Goal: Task Accomplishment & Management: Complete application form

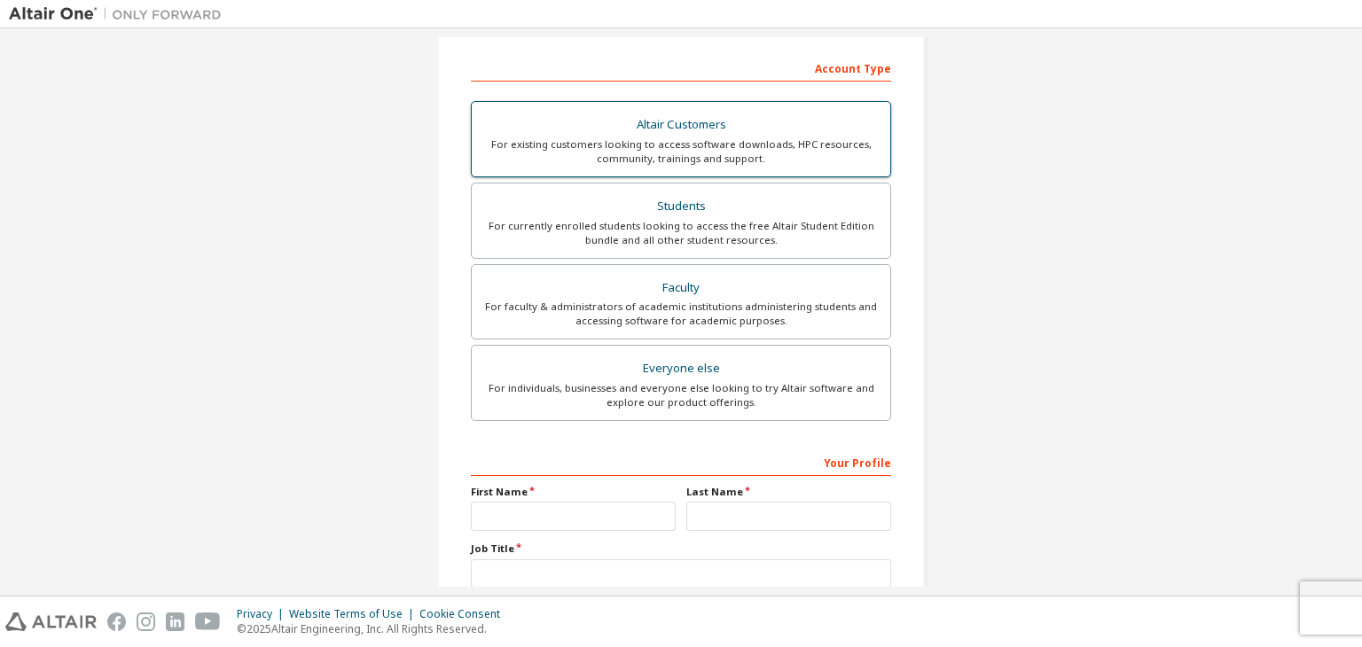
scroll to position [265, 0]
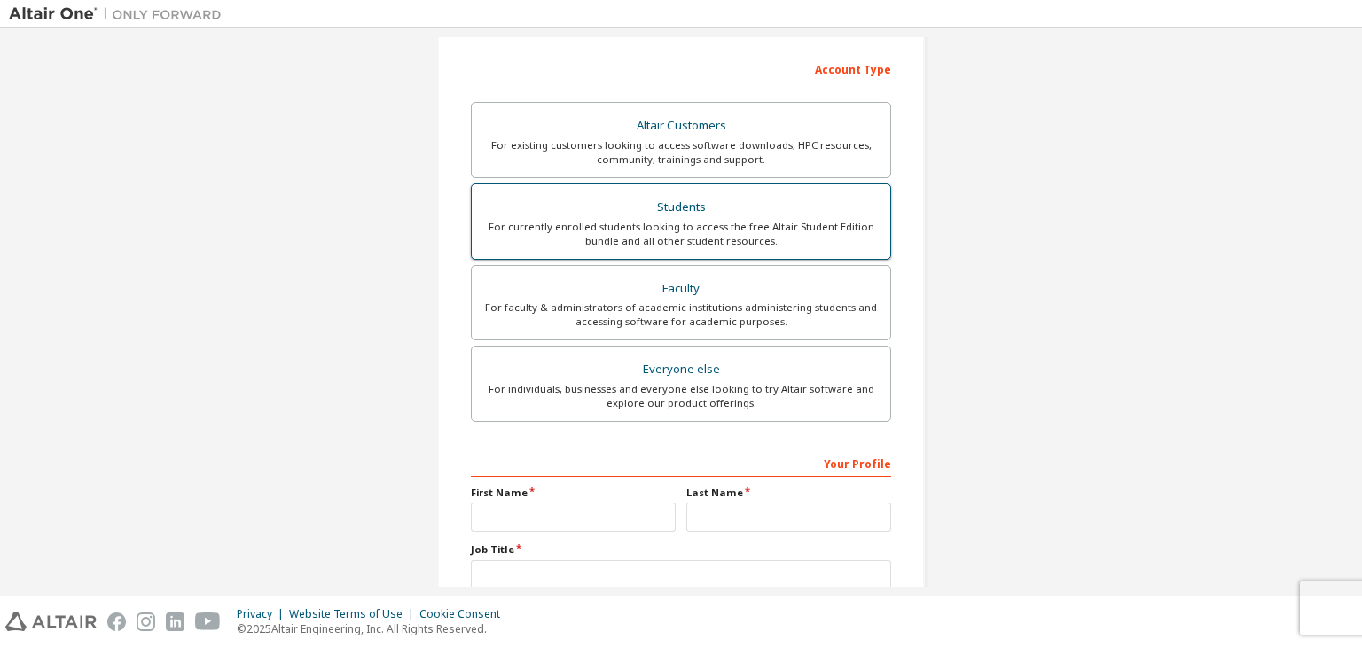
click at [710, 222] on div "For currently enrolled students looking to access the free Altair Student Editi…" at bounding box center [680, 234] width 397 height 28
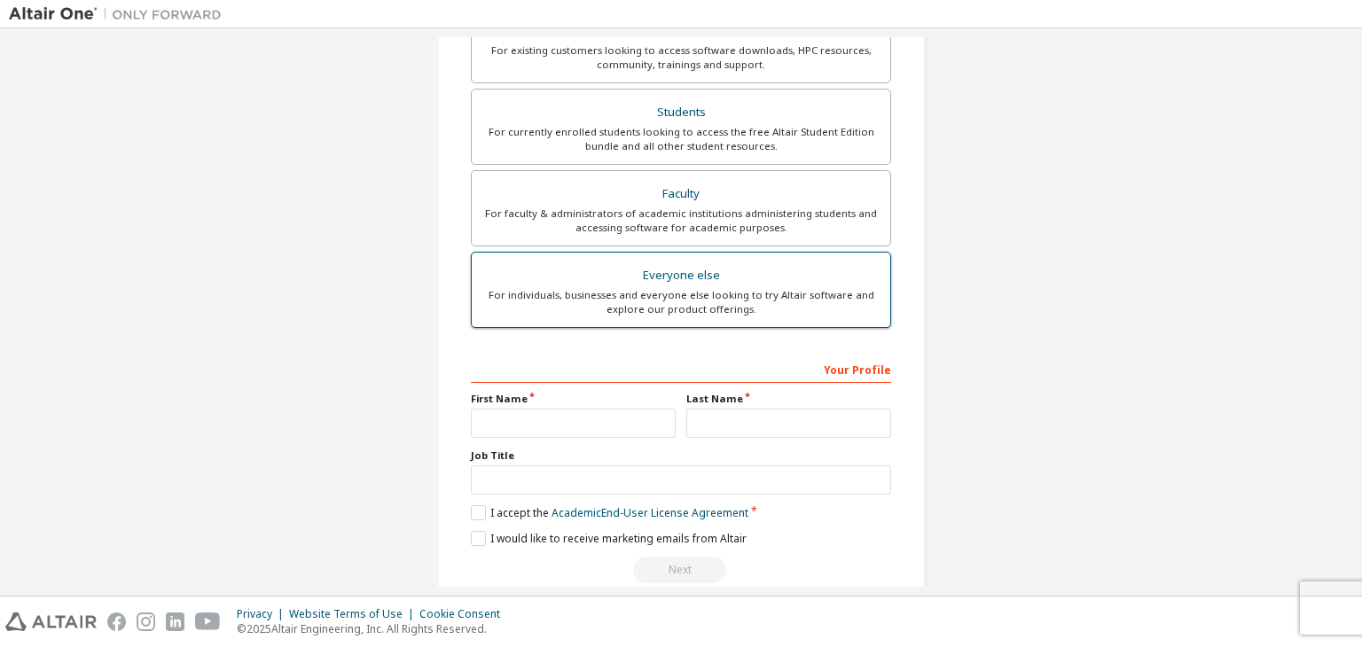
scroll to position [411, 0]
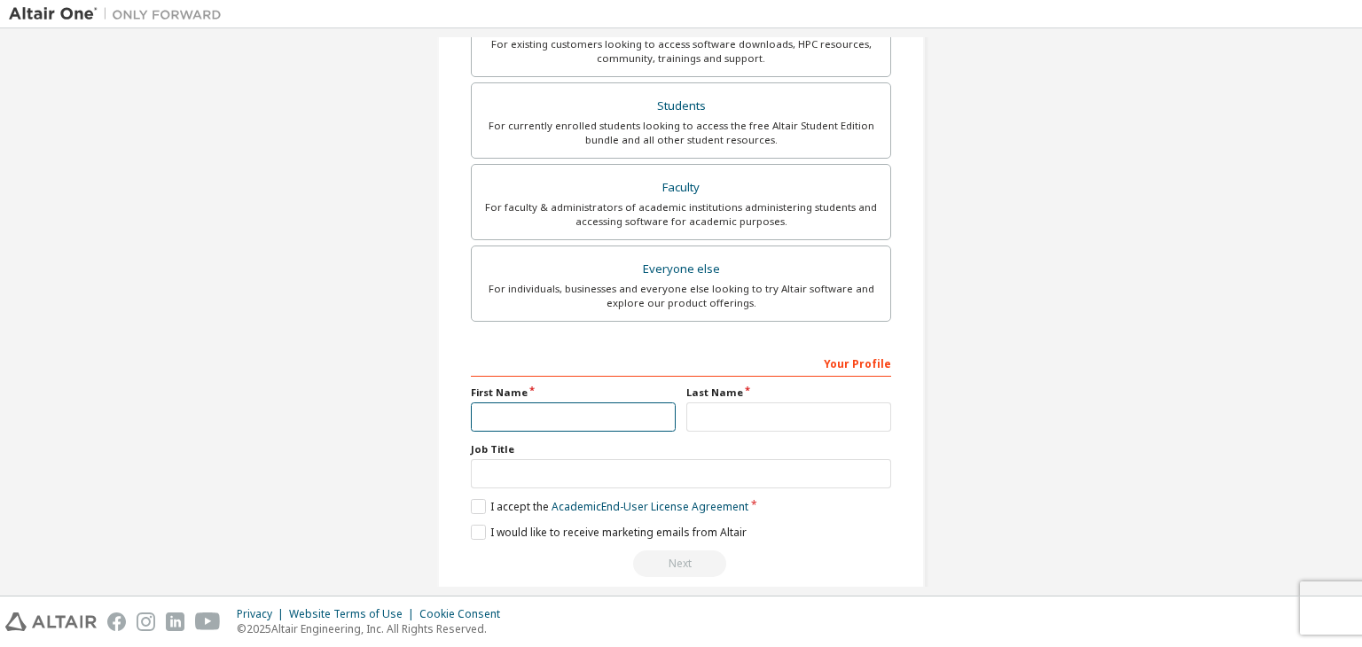
click at [620, 407] on input "text" at bounding box center [573, 416] width 205 height 29
type input "******"
click at [750, 417] on input "text" at bounding box center [788, 416] width 205 height 29
type input "*******"
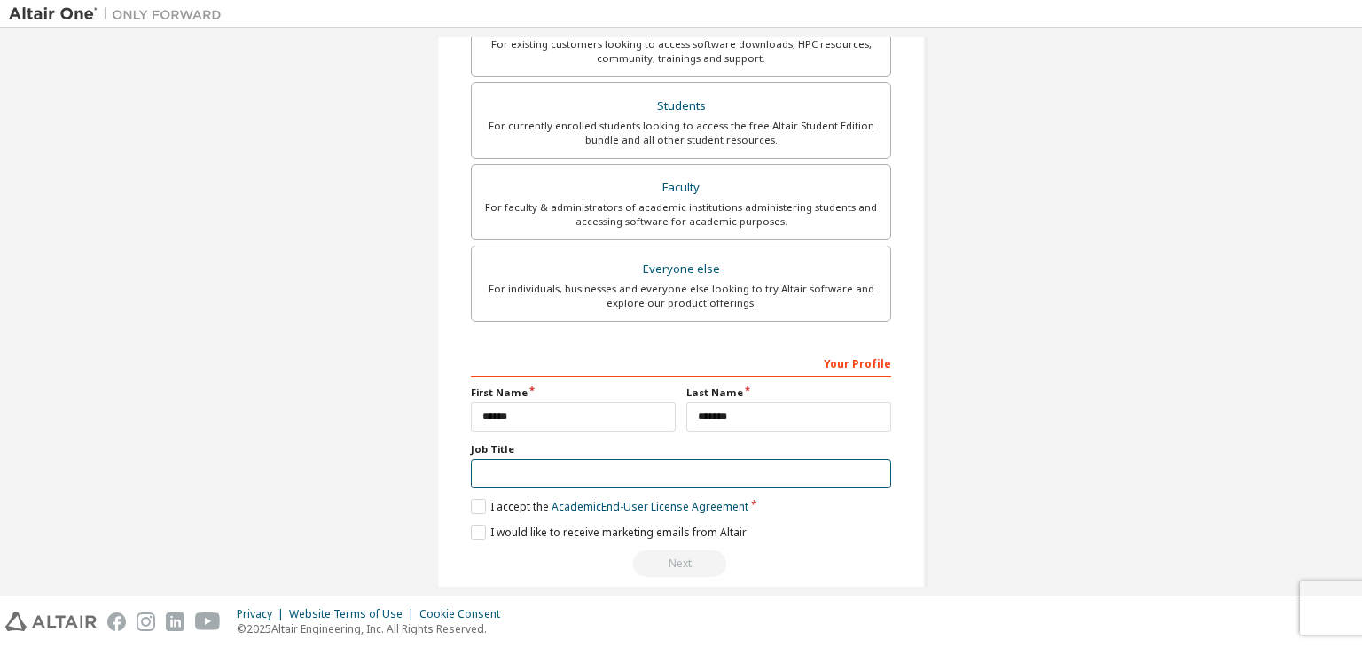
click at [745, 473] on input "text" at bounding box center [681, 473] width 420 height 29
click at [471, 504] on label "I accept the Academic End-User License Agreement" at bounding box center [609, 506] width 277 height 15
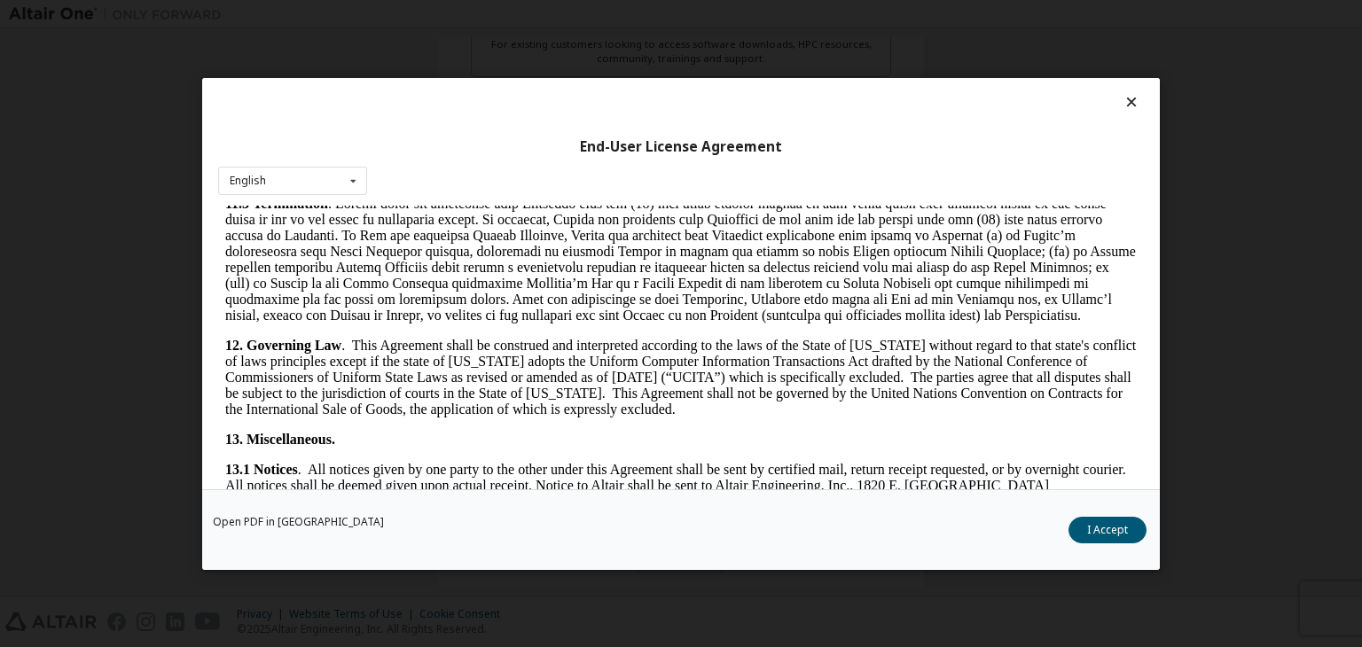
scroll to position [2617, 0]
click at [1069, 532] on button "I Accept" at bounding box center [1107, 530] width 78 height 27
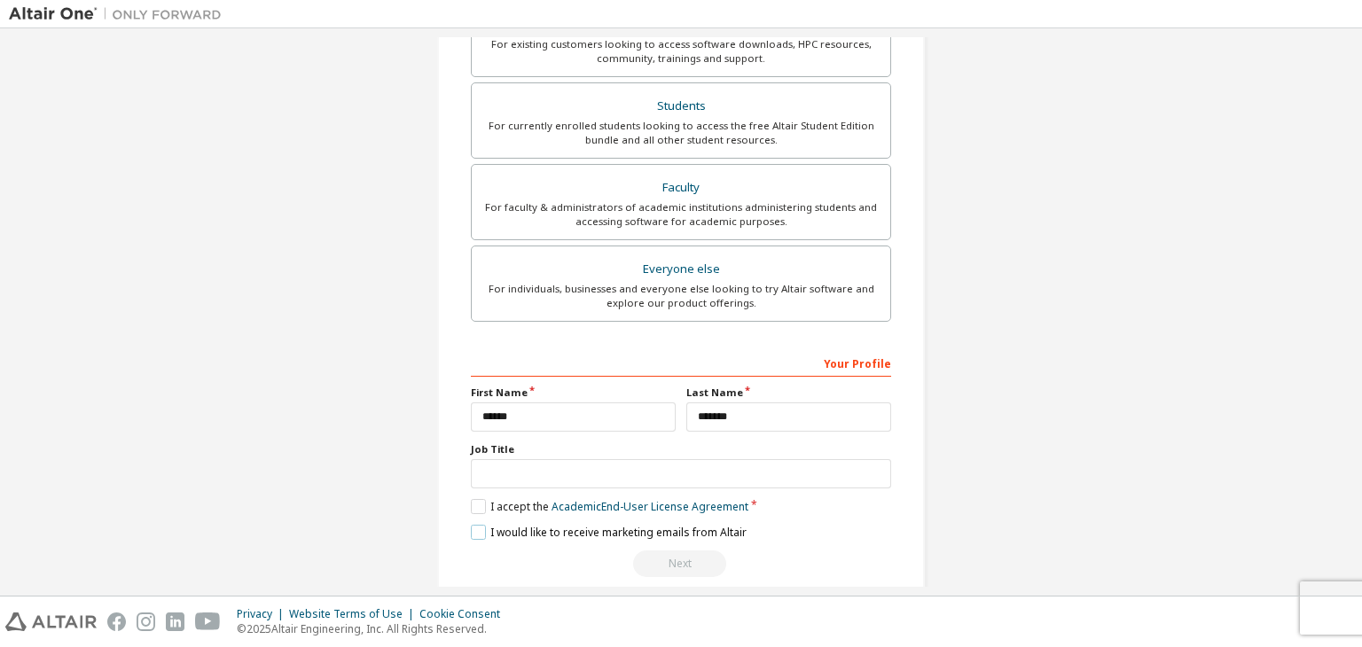
click at [479, 526] on label "I would like to receive marketing emails from Altair" at bounding box center [609, 532] width 276 height 15
click at [593, 468] on input "text" at bounding box center [681, 473] width 420 height 29
type input "*******"
click at [873, 532] on div "I would like to receive marketing emails from Altair" at bounding box center [681, 532] width 420 height 15
click at [476, 529] on label "I would like to receive marketing emails from Altair" at bounding box center [609, 532] width 276 height 15
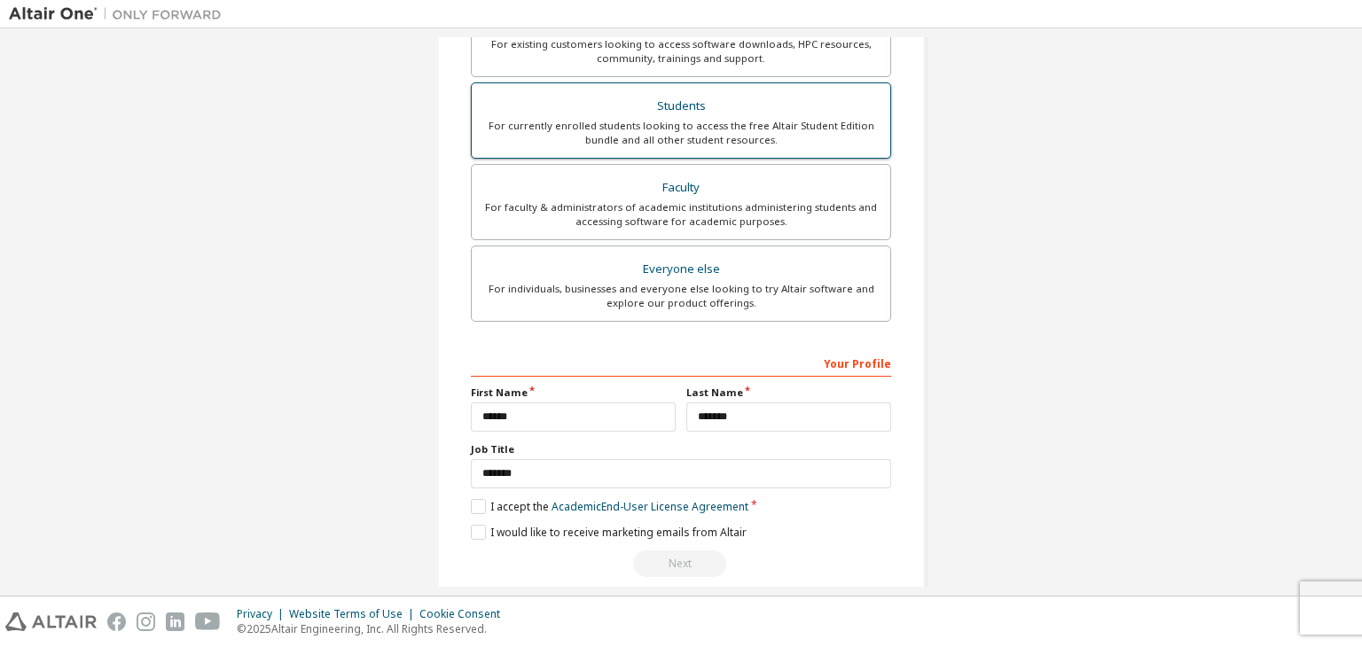
click at [777, 110] on div "Students" at bounding box center [680, 106] width 397 height 25
click at [480, 506] on label "I accept the Academic End-User License Agreement" at bounding box center [609, 506] width 277 height 15
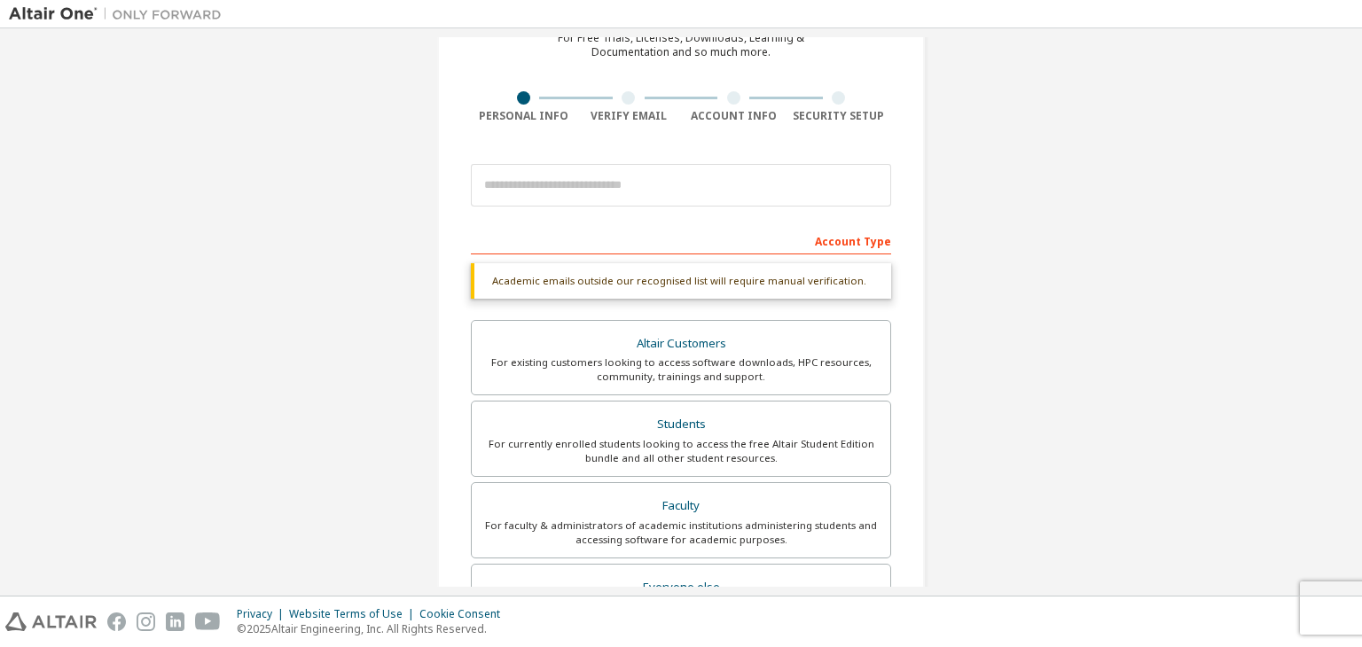
scroll to position [92, 0]
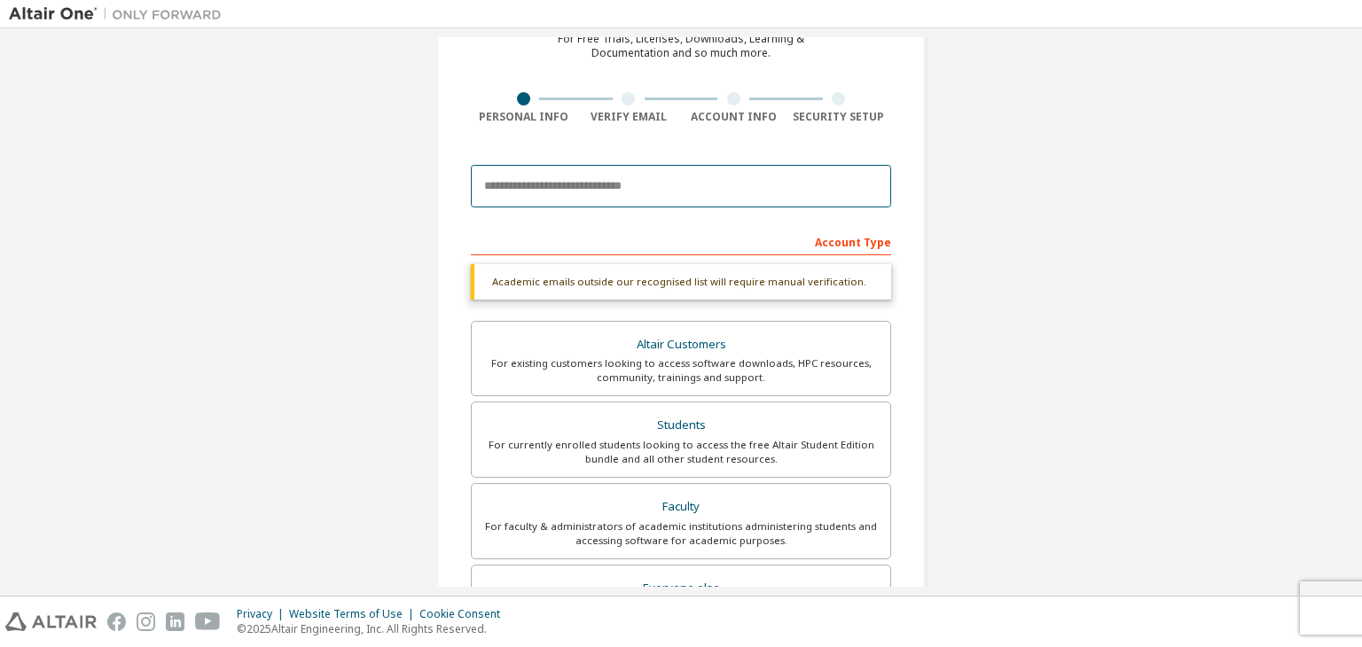
click at [672, 185] on input "email" at bounding box center [681, 186] width 420 height 43
click at [543, 189] on input "**********" at bounding box center [681, 186] width 420 height 43
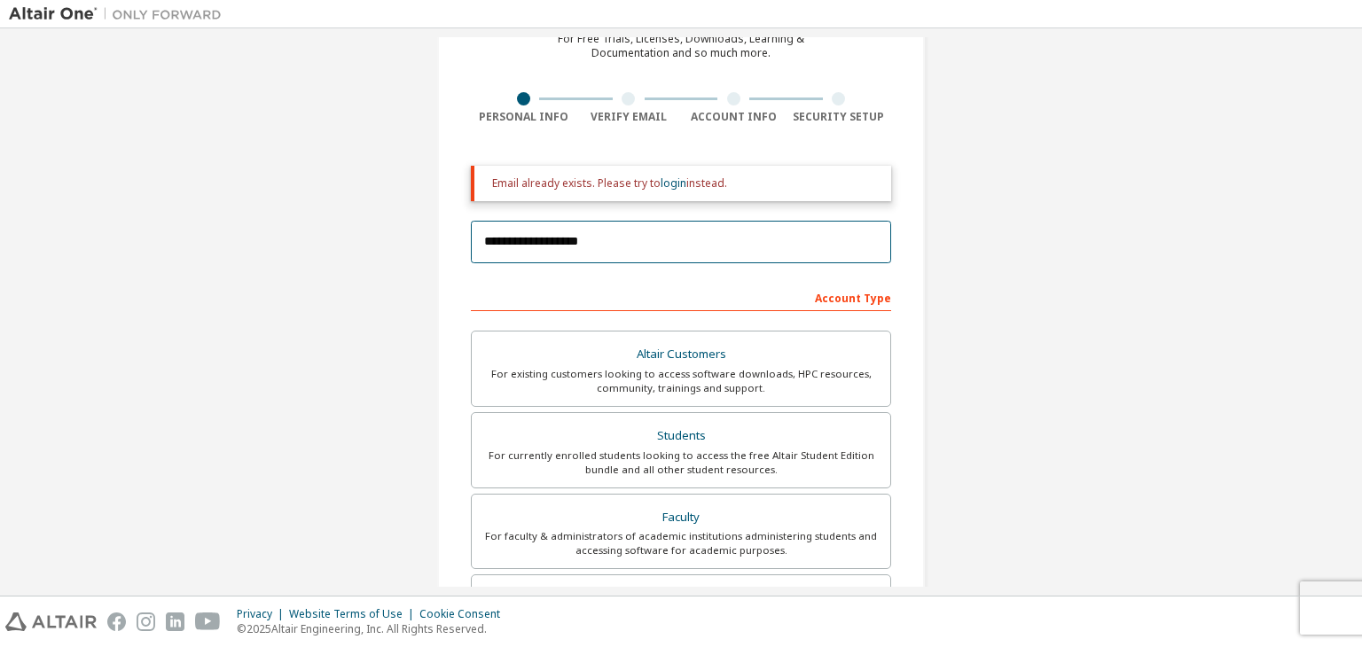
type input "**********"
click at [668, 191] on div "Email already exists. Please try to login instead." at bounding box center [681, 183] width 420 height 35
click at [667, 182] on link "login" at bounding box center [673, 183] width 26 height 15
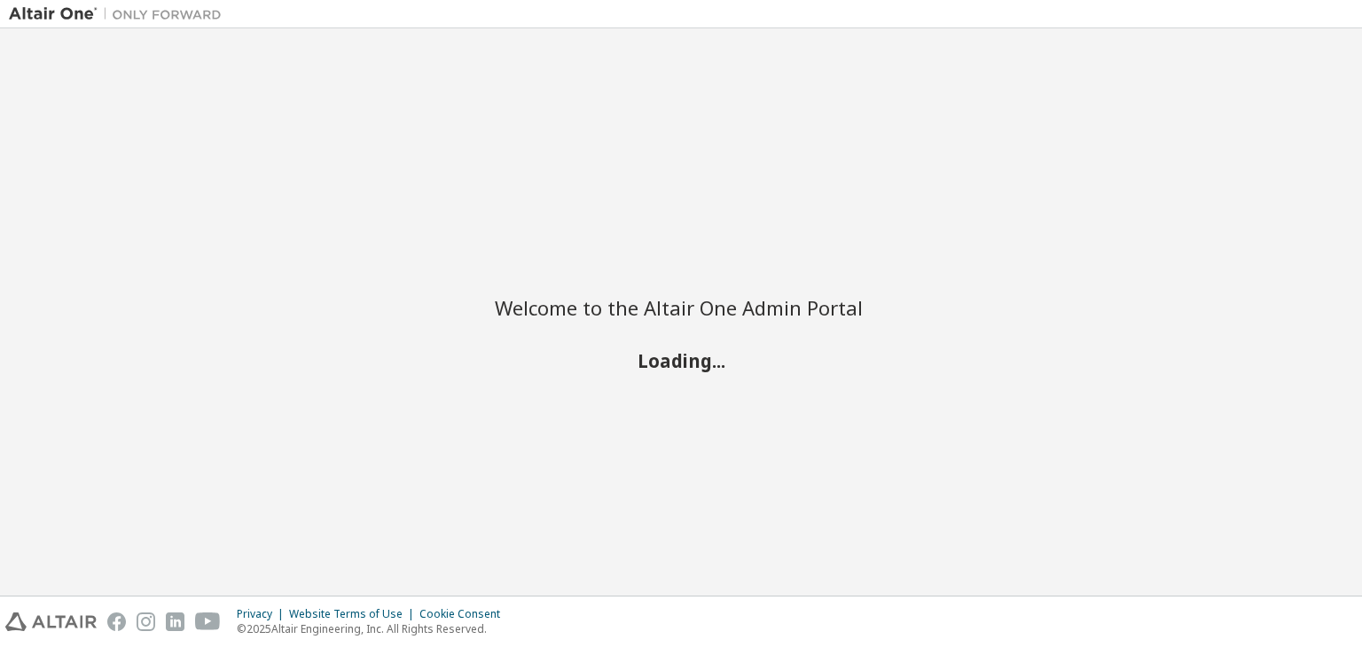
scroll to position [1248, 0]
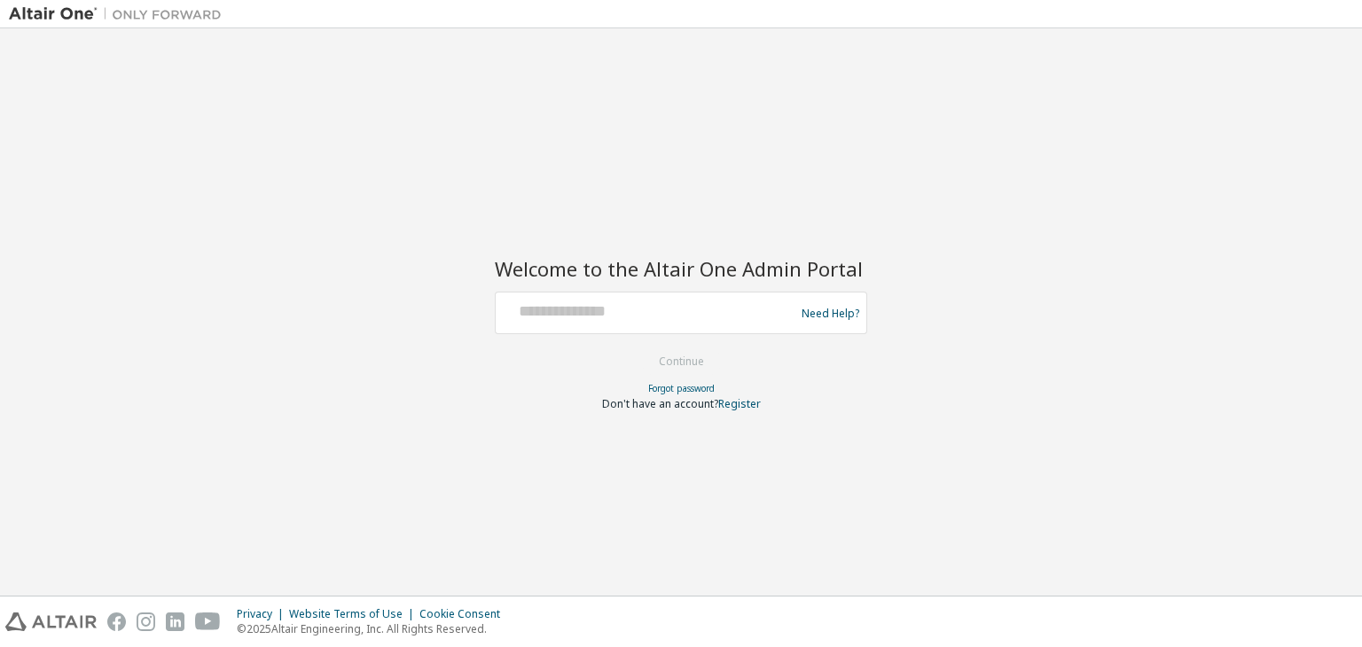
click at [627, 327] on div at bounding box center [648, 313] width 290 height 34
click at [552, 313] on input "text" at bounding box center [648, 309] width 290 height 26
type input "**********"
click at [684, 364] on button "Continue" at bounding box center [681, 361] width 82 height 27
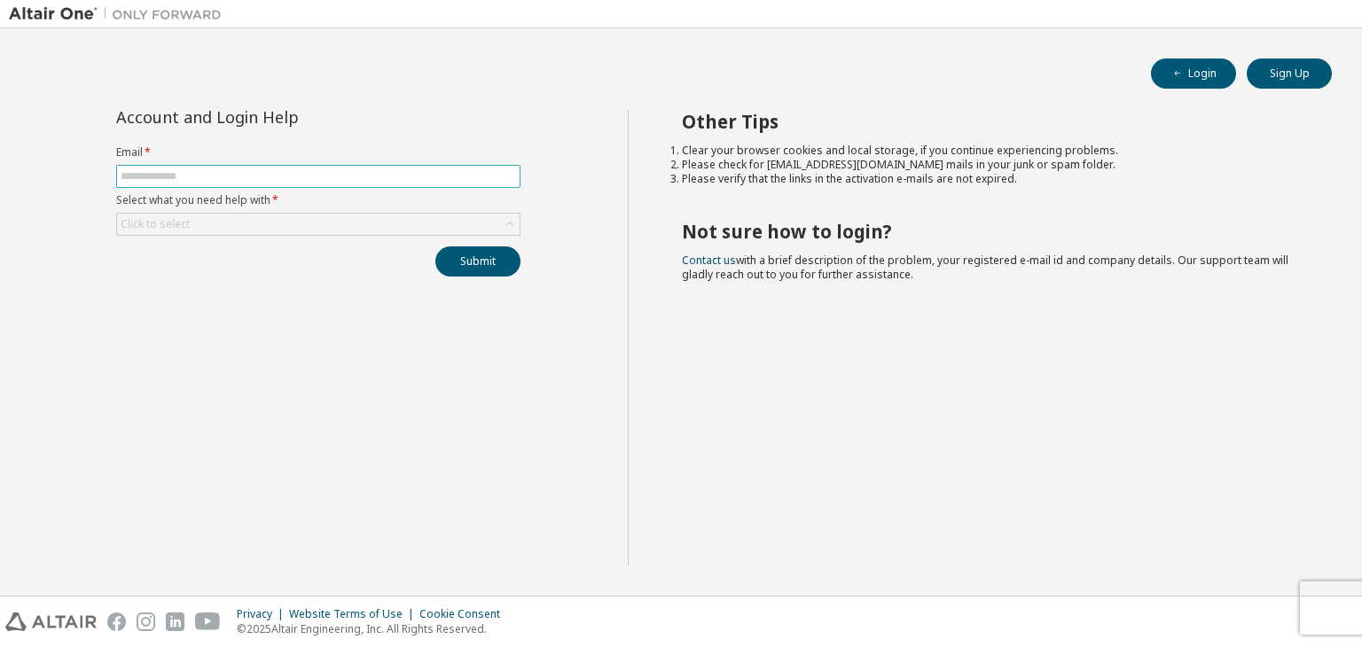
click at [269, 170] on input "text" at bounding box center [318, 176] width 395 height 14
type input "**********"
click at [298, 220] on div "Click to select" at bounding box center [318, 224] width 402 height 21
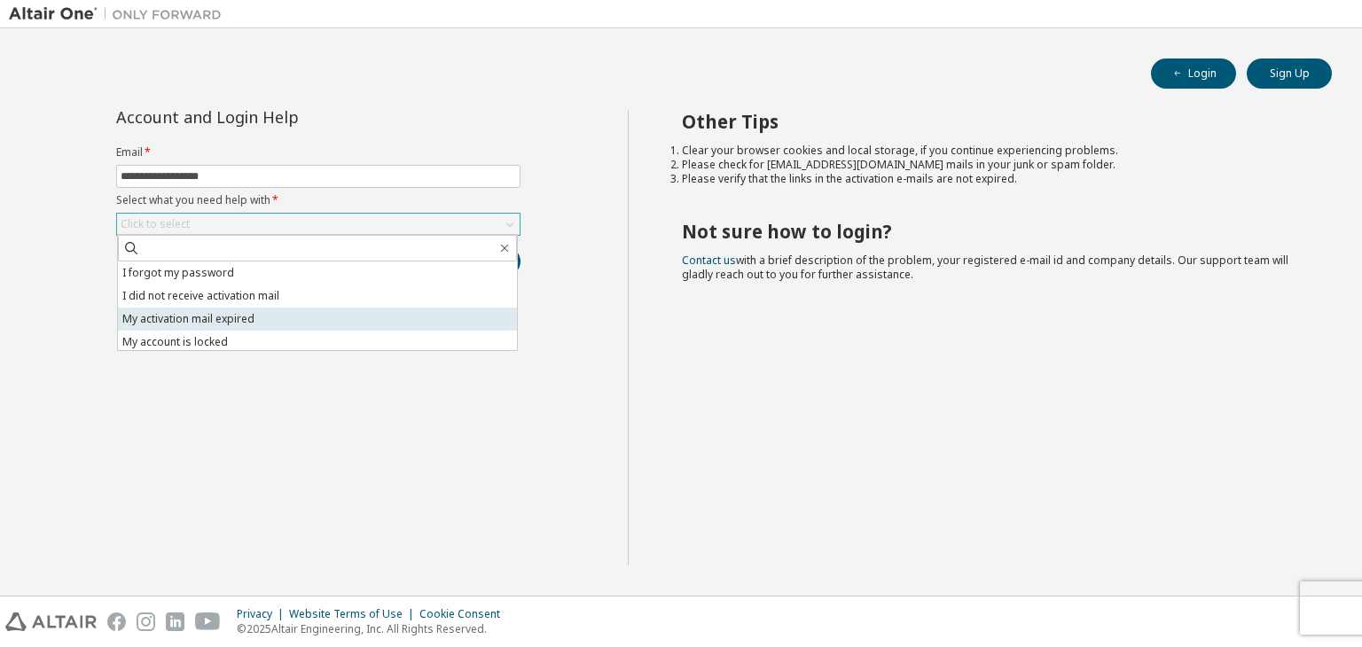
scroll to position [50, 0]
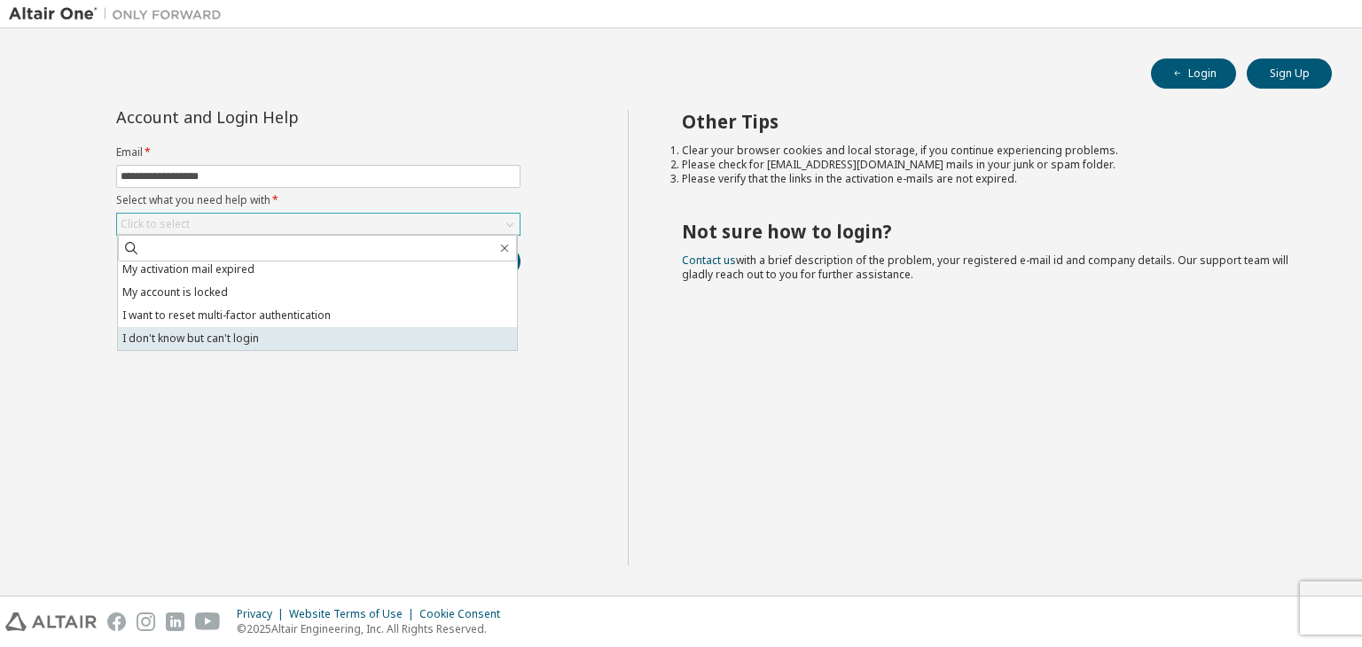
click at [323, 333] on li "I don't know but can't login" at bounding box center [317, 338] width 399 height 23
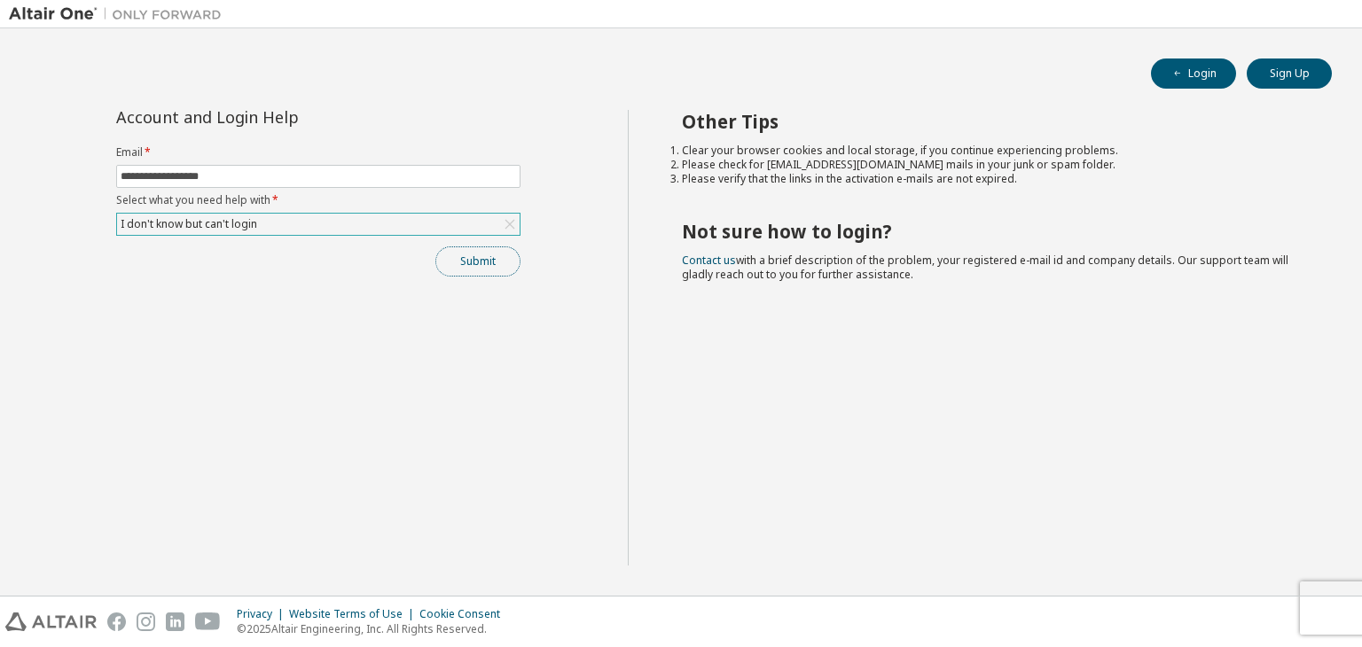
click at [463, 255] on button "Submit" at bounding box center [477, 261] width 85 height 30
click at [1197, 85] on button "Login" at bounding box center [1193, 74] width 85 height 30
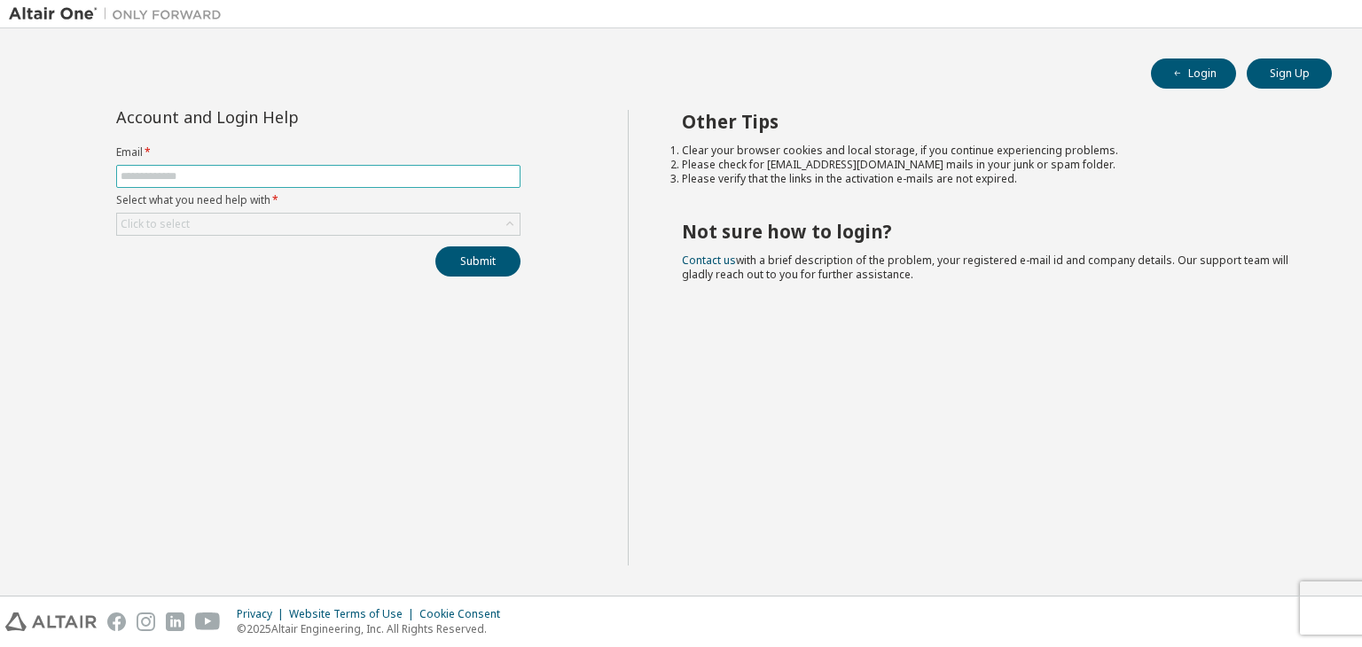
click at [448, 171] on input "text" at bounding box center [318, 176] width 395 height 14
type input "**********"
click at [357, 224] on div "Click to select" at bounding box center [318, 224] width 402 height 21
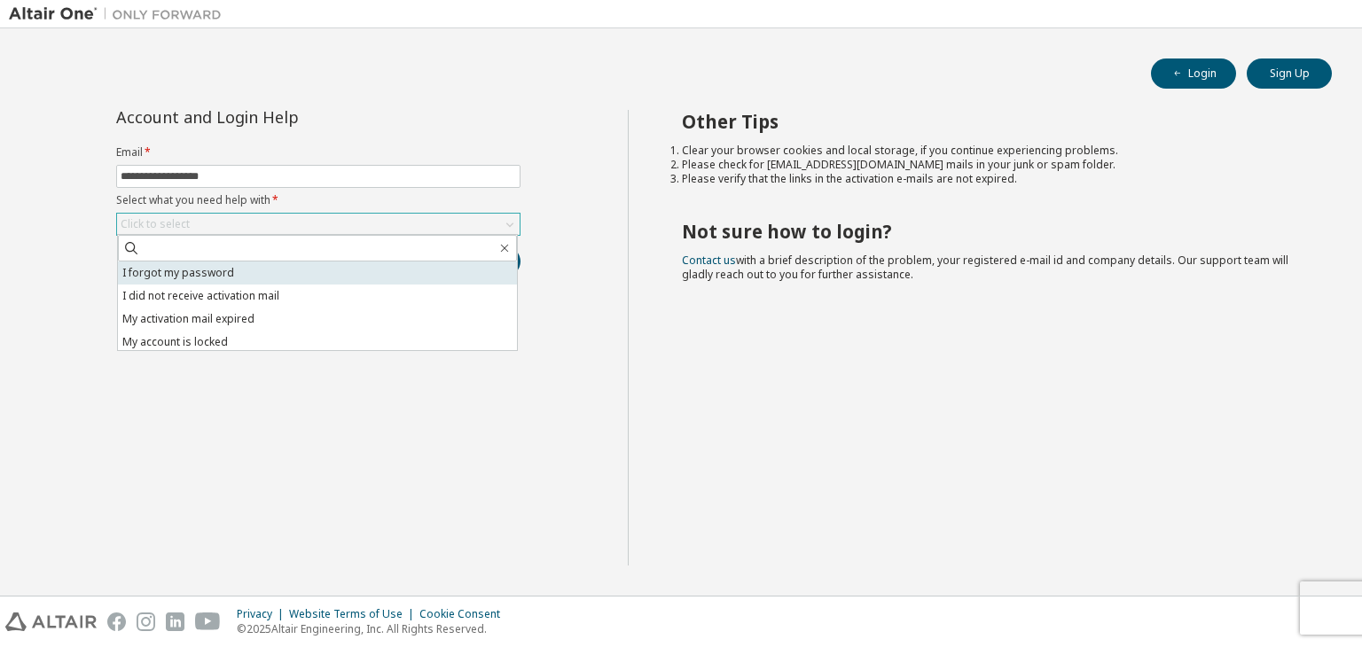
click at [269, 269] on li "I forgot my password" at bounding box center [317, 273] width 399 height 23
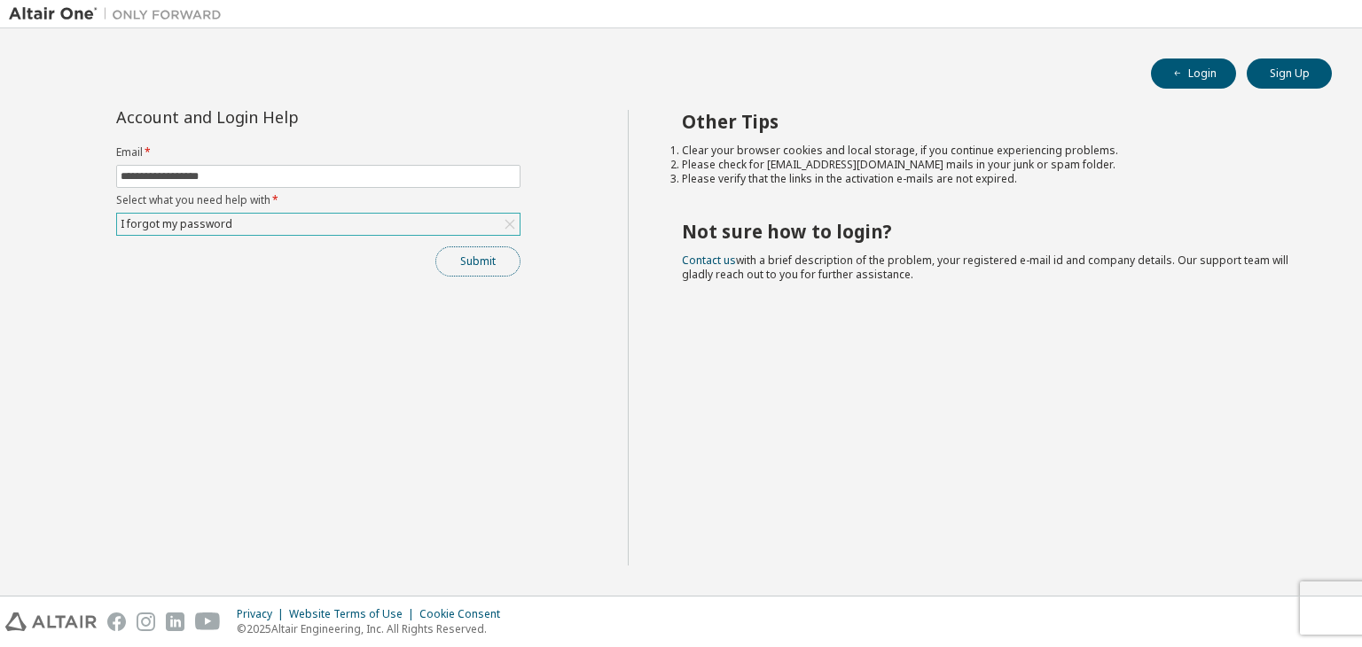
click at [472, 252] on button "Submit" at bounding box center [477, 261] width 85 height 30
click at [1207, 74] on button "Login" at bounding box center [1193, 74] width 85 height 30
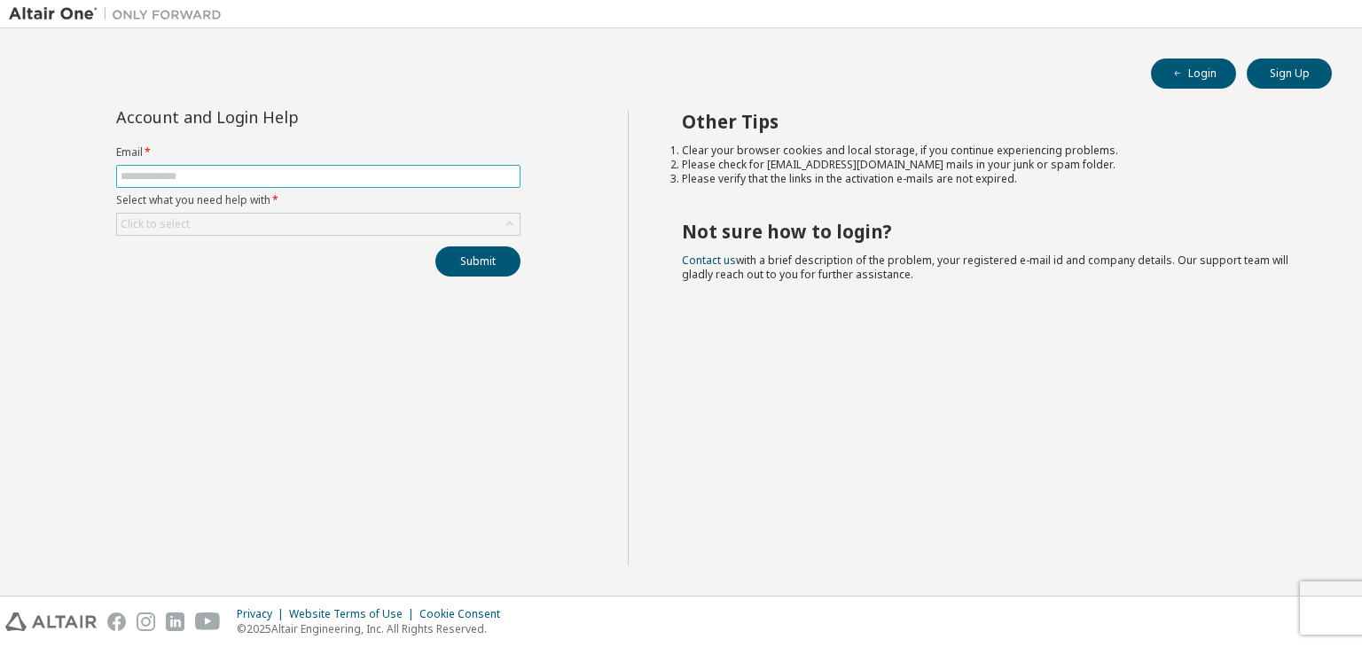
click at [392, 182] on input "text" at bounding box center [318, 176] width 395 height 14
type input "**********"
click at [347, 231] on div "Click to select" at bounding box center [318, 224] width 402 height 21
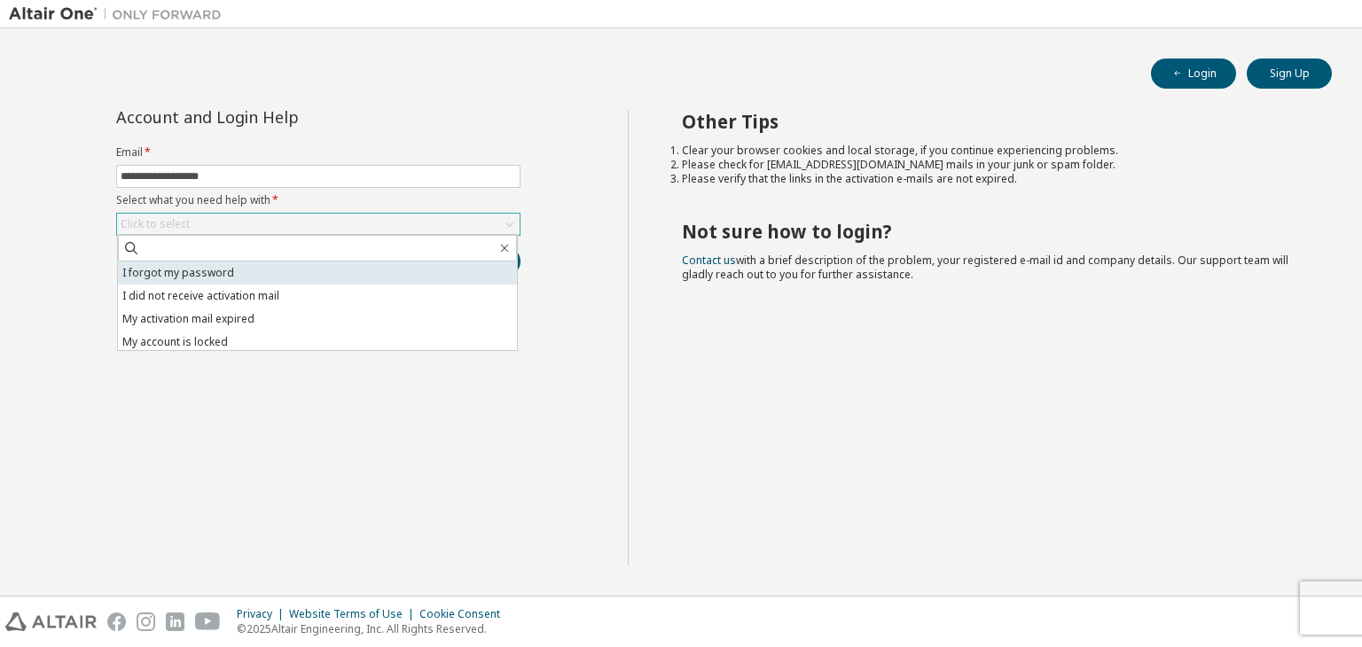
click at [308, 269] on li "I forgot my password" at bounding box center [317, 273] width 399 height 23
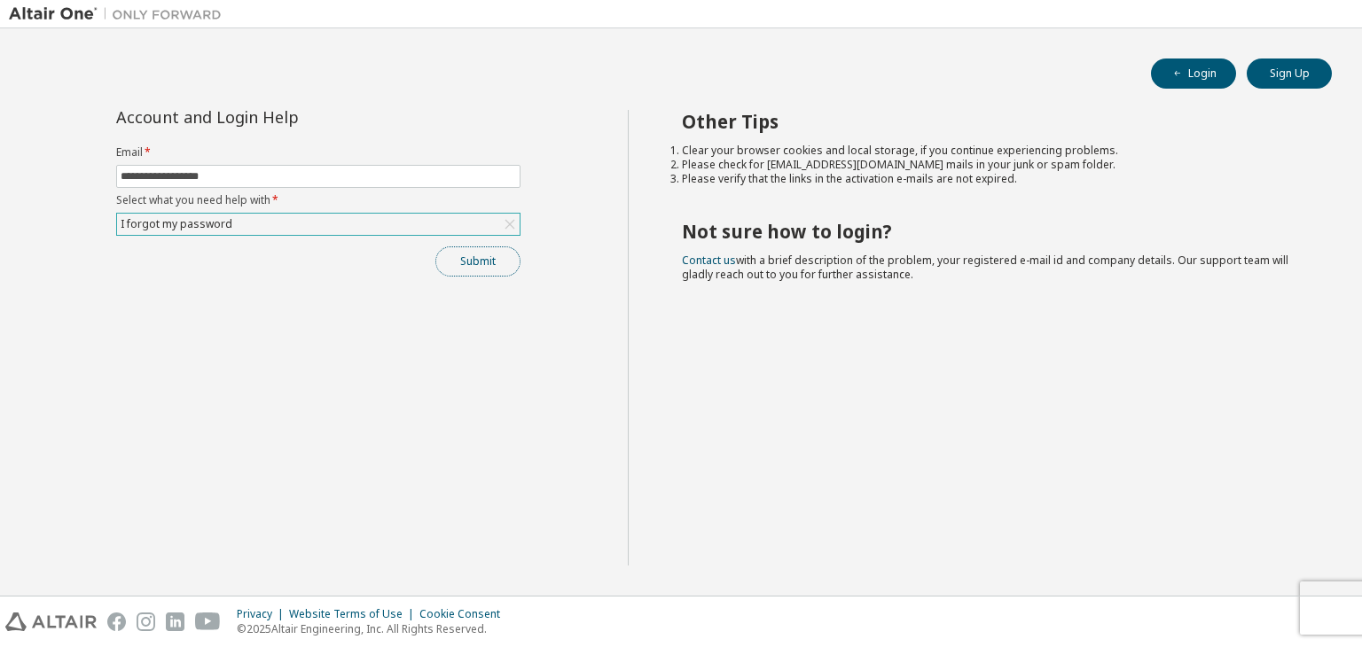
click at [475, 253] on button "Submit" at bounding box center [477, 261] width 85 height 30
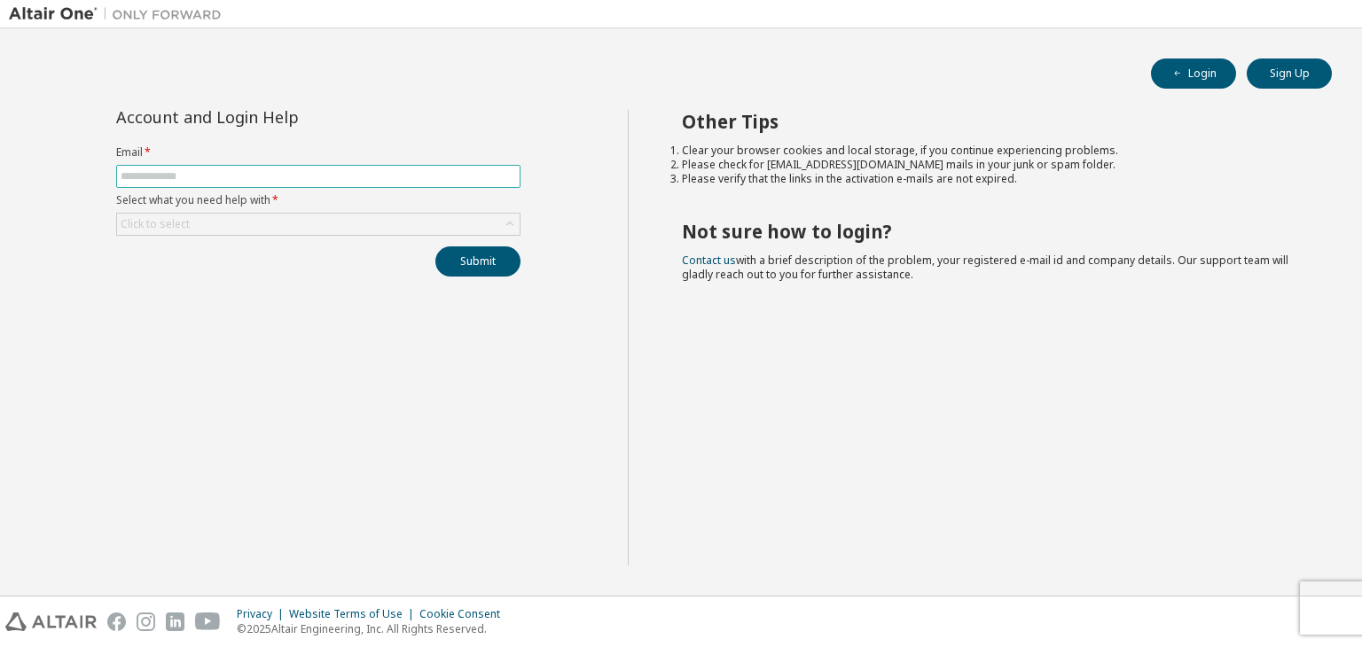
click at [488, 179] on input "text" at bounding box center [318, 176] width 395 height 14
type input "**********"
click at [297, 235] on div "**********" at bounding box center [318, 193] width 426 height 167
click at [290, 230] on div "Click to select" at bounding box center [318, 224] width 402 height 21
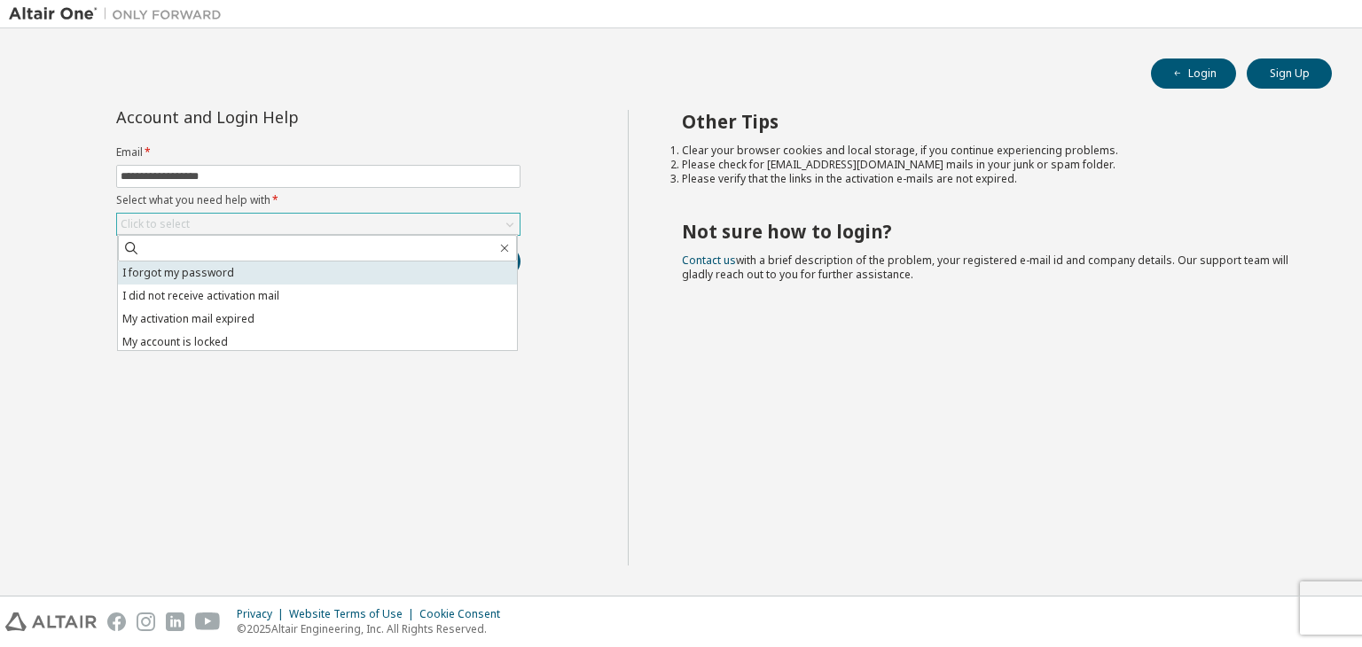
click at [192, 273] on li "I forgot my password" at bounding box center [317, 273] width 399 height 23
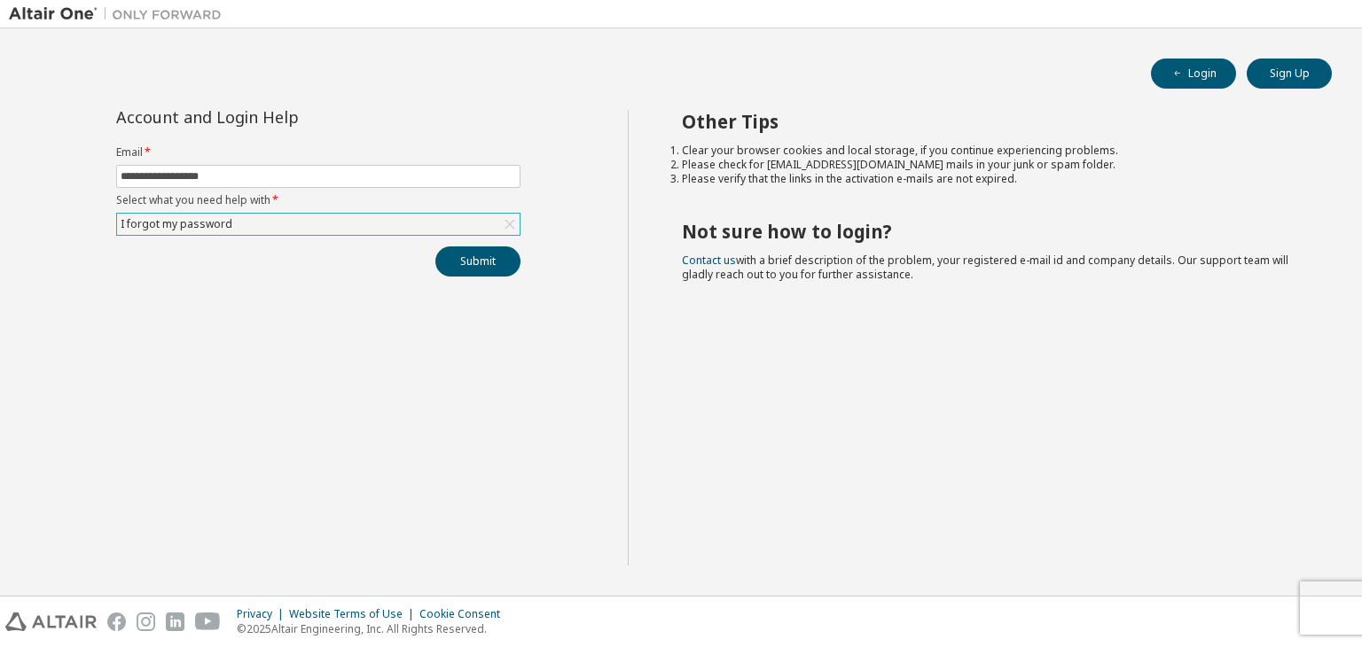
click at [328, 219] on div "I forgot my password" at bounding box center [318, 224] width 402 height 21
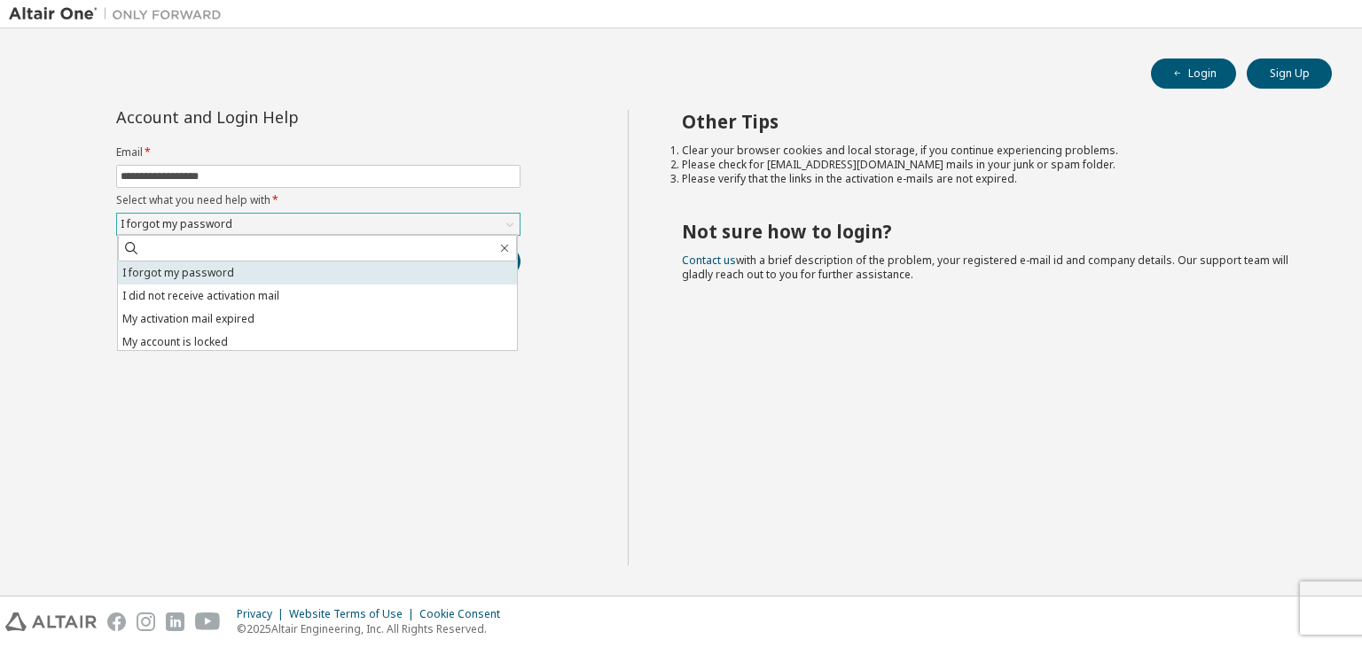
click at [201, 274] on li "I forgot my password" at bounding box center [317, 273] width 399 height 23
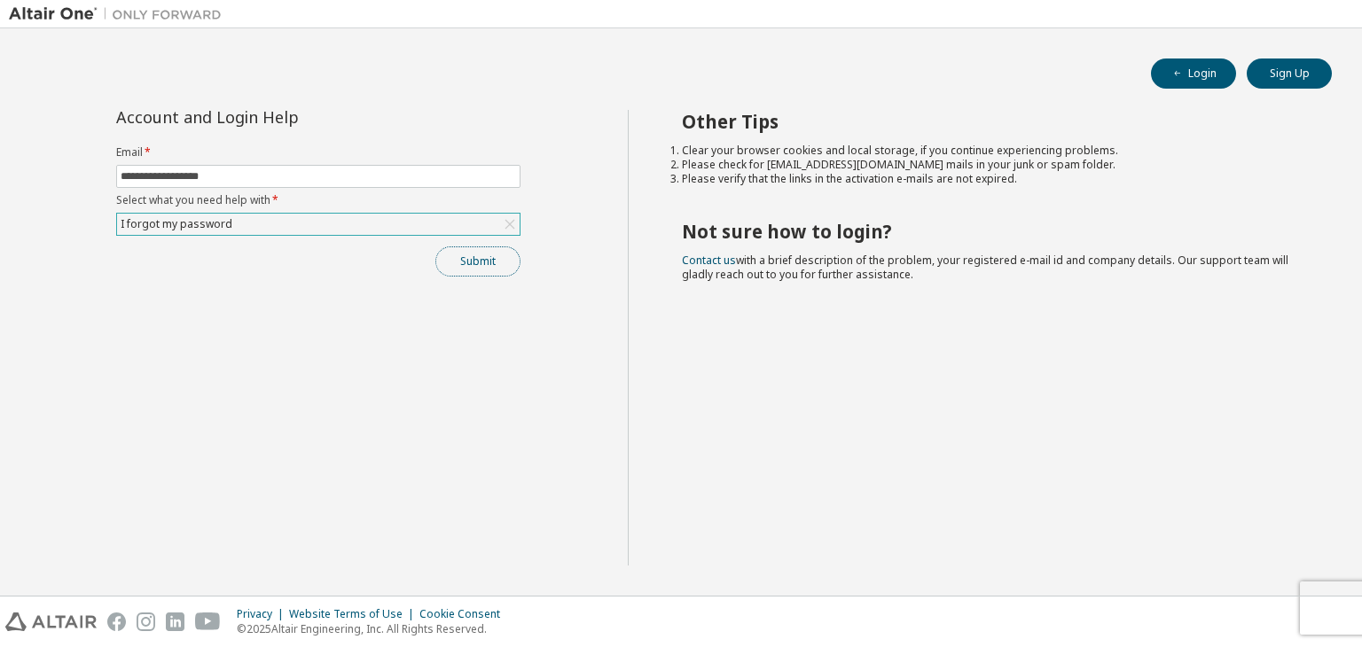
click at [475, 248] on button "Submit" at bounding box center [477, 261] width 85 height 30
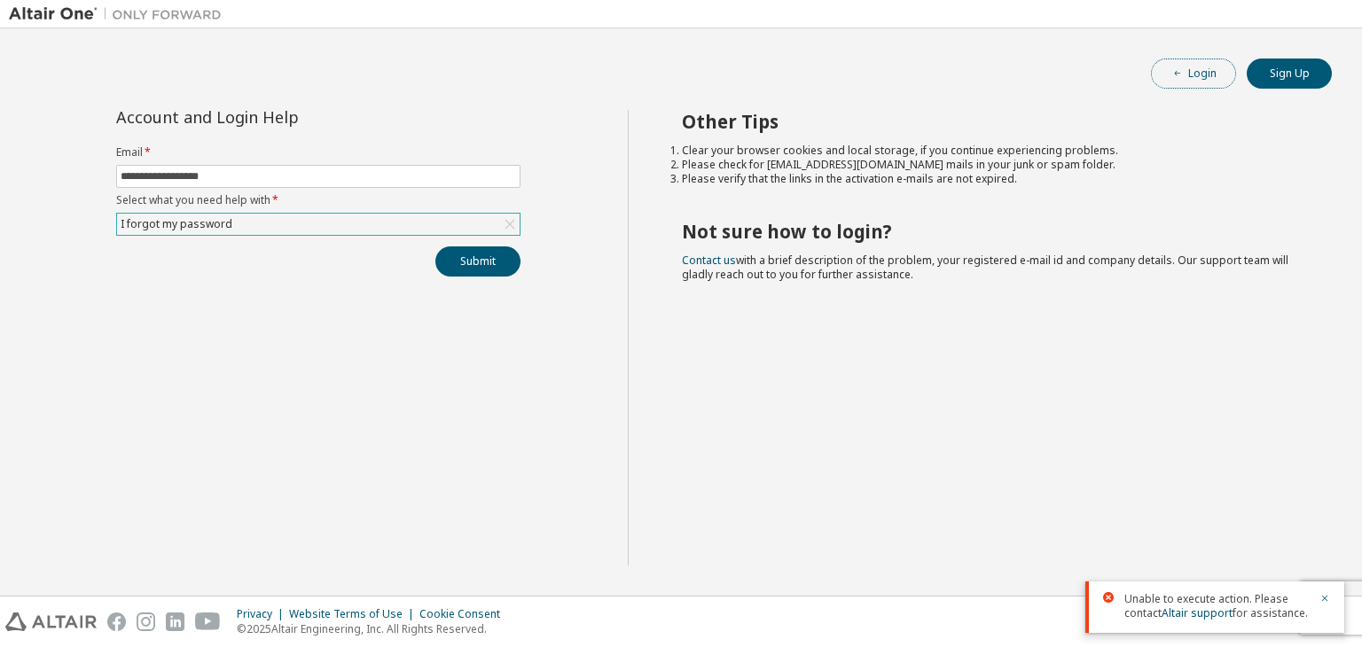
click at [1197, 74] on button "Login" at bounding box center [1193, 74] width 85 height 30
